Goal: Navigation & Orientation: Find specific page/section

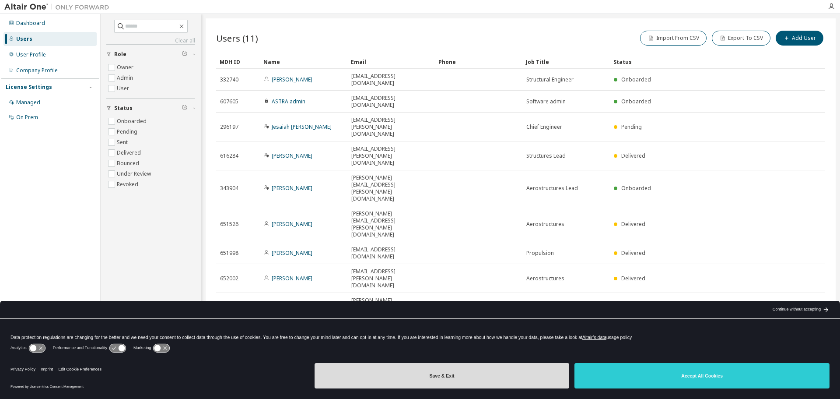
click at [517, 376] on button "Save & Exit" at bounding box center [442, 375] width 255 height 25
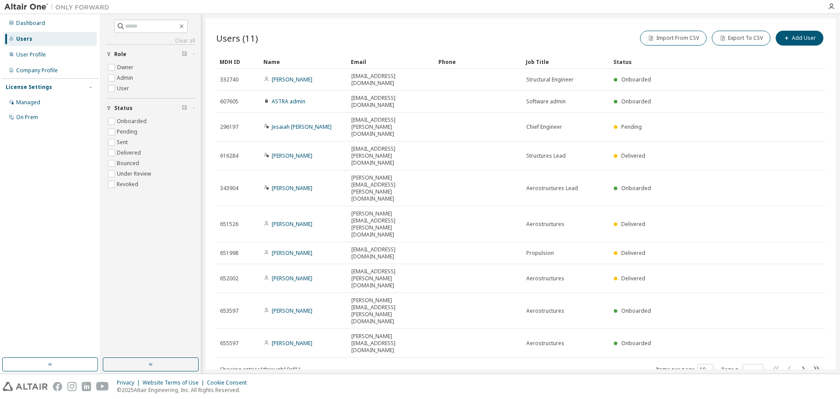
click at [395, 290] on div "Users (11) Import From CSV Export To CSV Add User Clear Load Save Save As Field…" at bounding box center [521, 193] width 630 height 351
click at [59, 28] on div "Dashboard" at bounding box center [50, 23] width 93 height 14
